Goal: Information Seeking & Learning: Learn about a topic

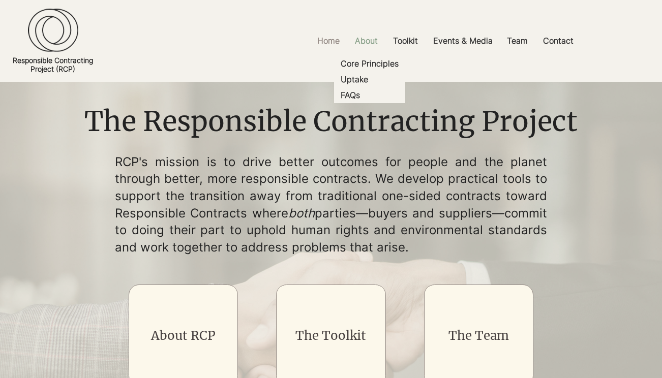
click at [367, 47] on p "About" at bounding box center [366, 40] width 33 height 23
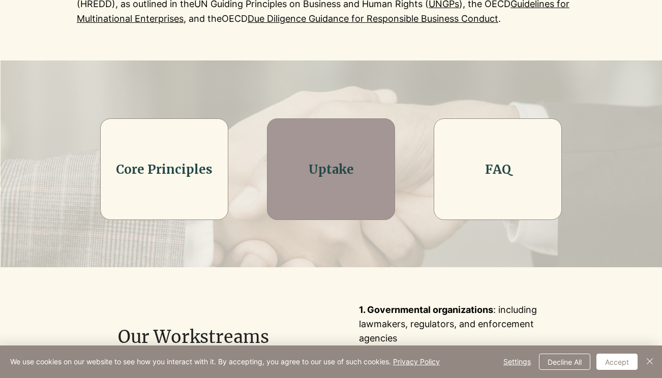
scroll to position [262, 0]
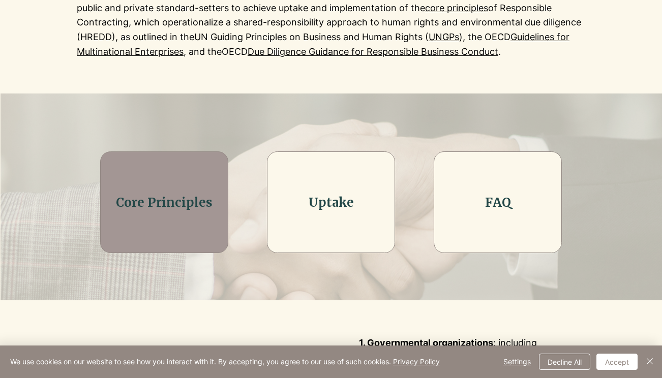
click at [170, 207] on link "Core Principles" at bounding box center [164, 203] width 97 height 16
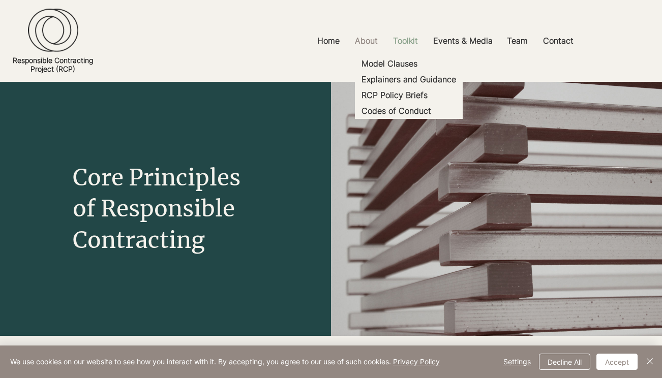
click at [407, 39] on p "Toolkit" at bounding box center [405, 40] width 35 height 23
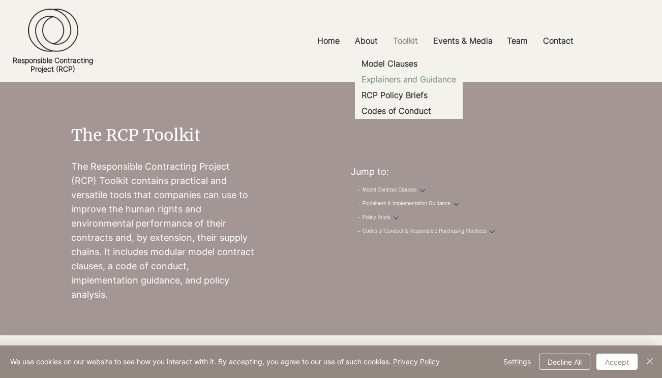
click at [410, 79] on p "Explainers and Guidance" at bounding box center [408, 80] width 103 height 16
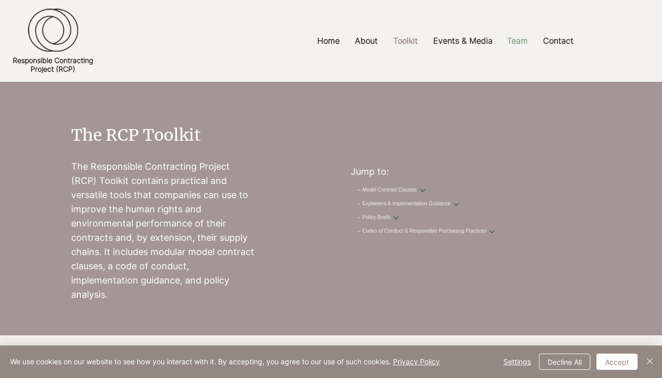
click at [515, 37] on p "Team" at bounding box center [517, 40] width 31 height 23
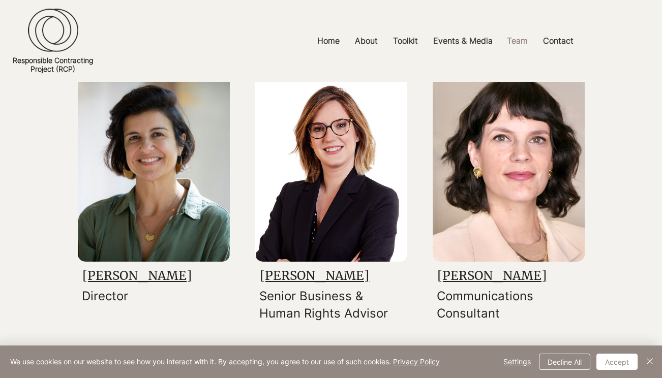
scroll to position [149, 0]
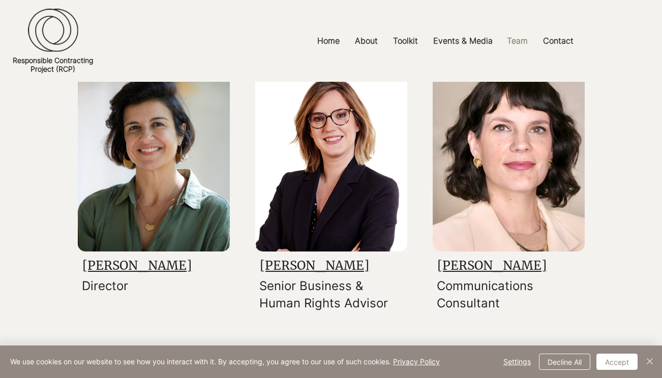
click at [149, 183] on img at bounding box center [154, 155] width 152 height 191
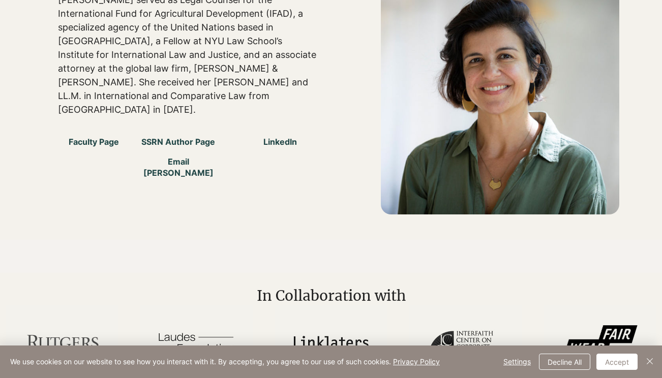
scroll to position [553, 0]
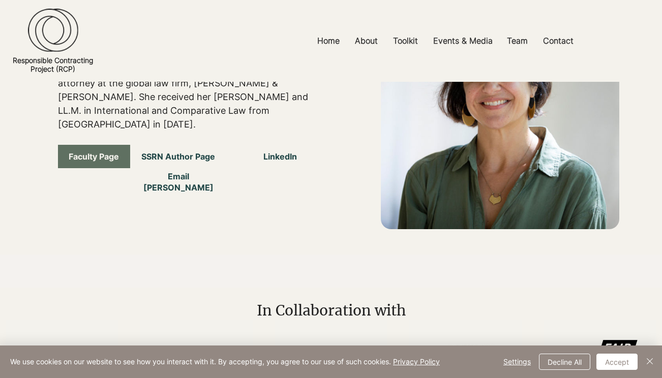
click at [105, 151] on span "Faculty Page" at bounding box center [94, 156] width 50 height 11
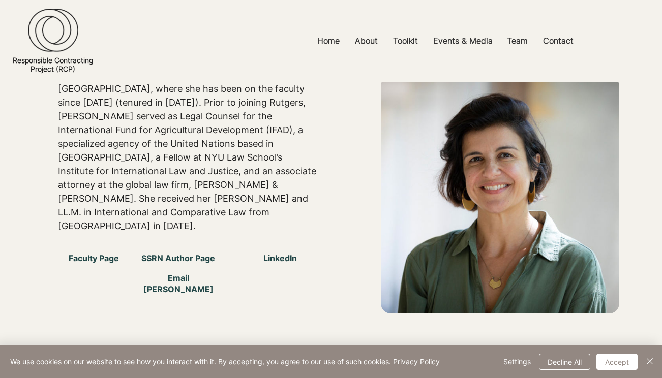
scroll to position [0, 0]
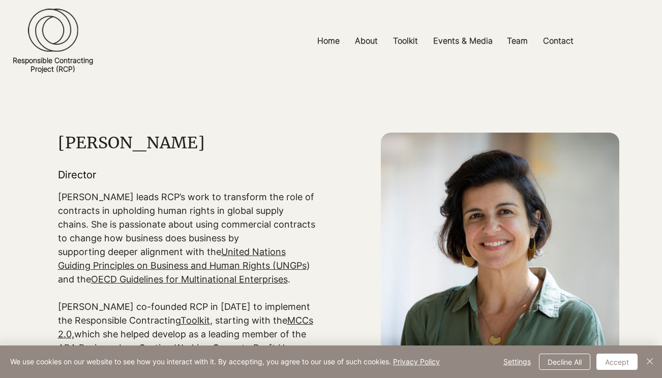
click at [51, 44] on img at bounding box center [53, 31] width 50 height 44
